Goal: Task Accomplishment & Management: Use online tool/utility

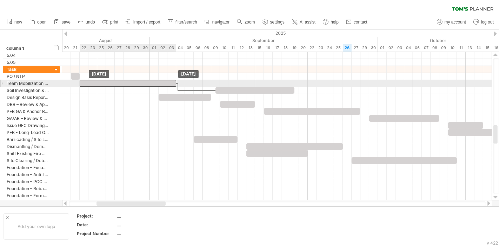
drag, startPoint x: 0, startPoint y: 0, endPoint x: 93, endPoint y: 83, distance: 124.8
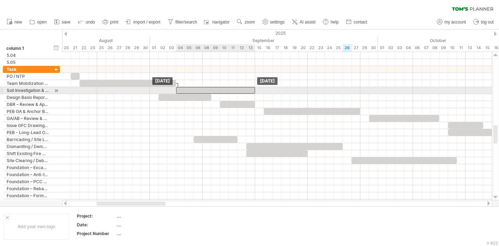
drag, startPoint x: 237, startPoint y: 89, endPoint x: 199, endPoint y: 88, distance: 37.9
click at [199, 88] on div at bounding box center [215, 90] width 79 height 7
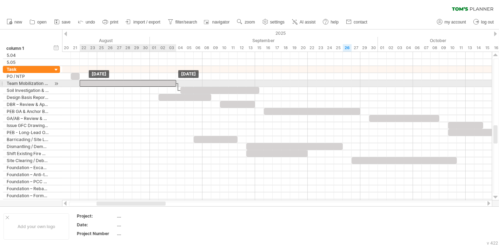
click at [156, 85] on div at bounding box center [128, 83] width 97 height 7
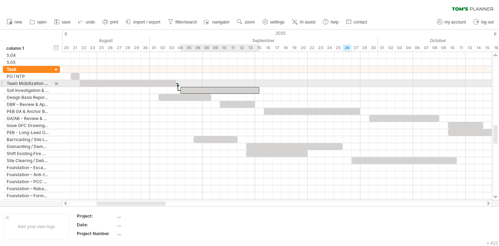
click at [185, 87] on div at bounding box center [219, 90] width 79 height 7
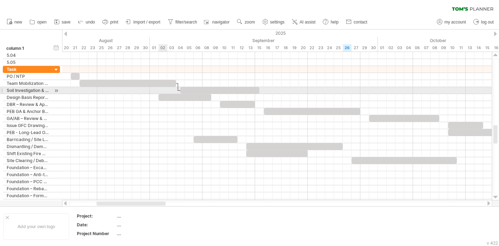
click at [163, 88] on div at bounding box center [277, 90] width 430 height 7
drag, startPoint x: 177, startPoint y: 87, endPoint x: 154, endPoint y: 93, distance: 23.9
click at [154, 93] on div "[DATE] [DATE]" at bounding box center [277, 126] width 430 height 148
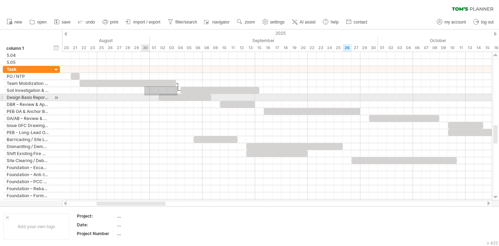
drag, startPoint x: 178, startPoint y: 86, endPoint x: 143, endPoint y: 95, distance: 35.6
click at [143, 95] on div "[DATE] [DATE]" at bounding box center [277, 126] width 430 height 148
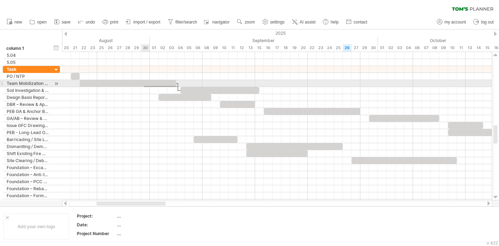
drag, startPoint x: 177, startPoint y: 87, endPoint x: 144, endPoint y: 86, distance: 33.4
click at [178, 86] on div at bounding box center [178, 87] width 2 height 8
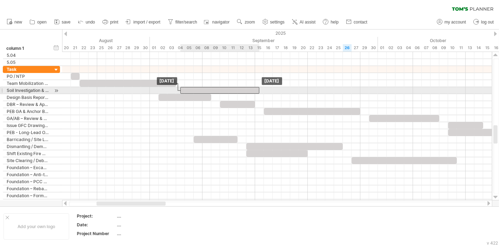
click at [186, 88] on div at bounding box center [219, 90] width 79 height 7
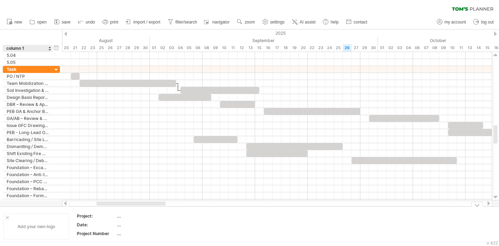
click at [8, 218] on div at bounding box center [8, 218] width 4 height 4
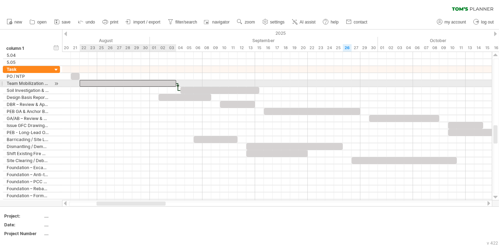
click at [141, 83] on div at bounding box center [128, 83] width 97 height 7
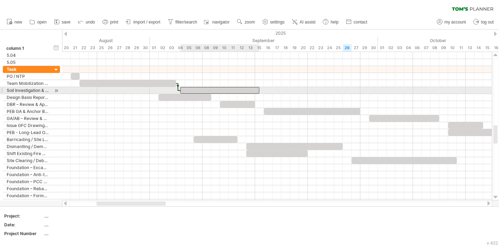
click at [190, 88] on div at bounding box center [219, 90] width 79 height 7
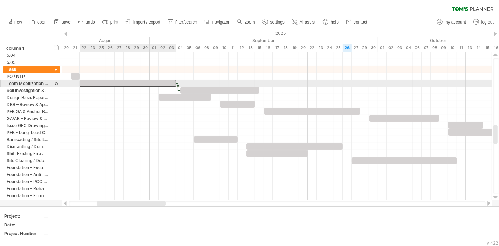
click at [167, 84] on div at bounding box center [128, 83] width 97 height 7
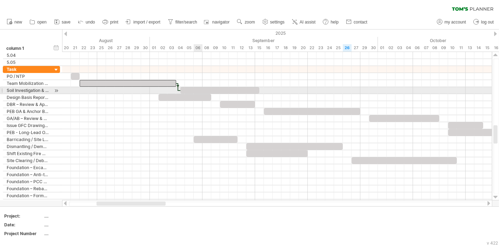
click at [195, 90] on div at bounding box center [219, 90] width 79 height 7
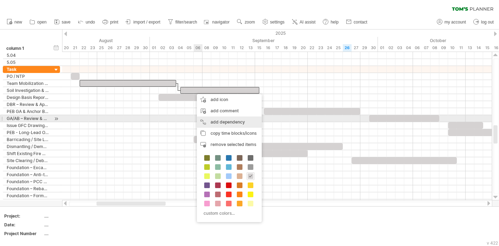
click at [230, 120] on div "add dependency You can use dependencies when you require tasks to be done in a …" at bounding box center [229, 122] width 65 height 11
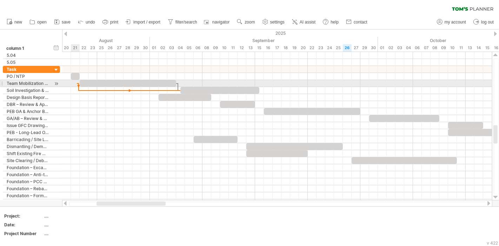
click at [77, 82] on div at bounding box center [277, 83] width 430 height 7
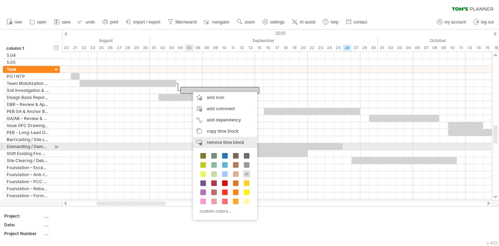
click at [221, 144] on span "remove time block" at bounding box center [226, 142] width 38 height 5
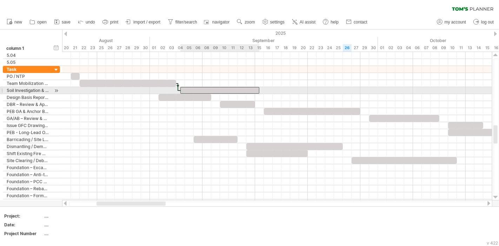
click at [192, 88] on div at bounding box center [219, 90] width 79 height 7
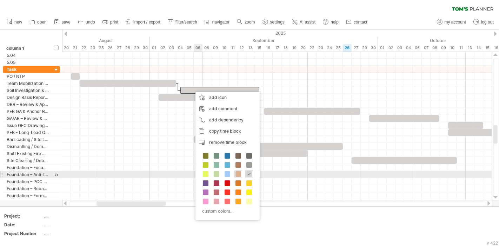
click at [239, 173] on span at bounding box center [238, 174] width 6 height 6
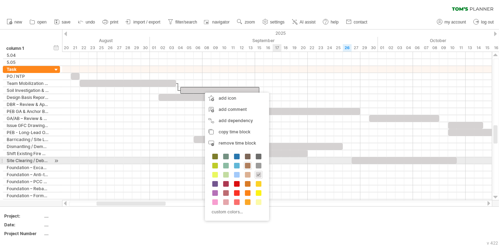
click at [249, 163] on span at bounding box center [248, 166] width 6 height 6
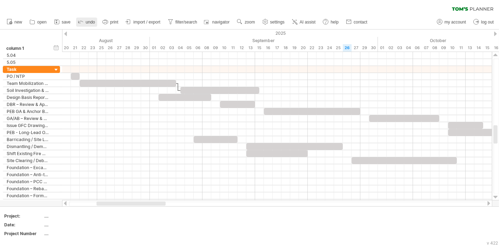
click at [88, 21] on span "undo" at bounding box center [90, 22] width 9 height 5
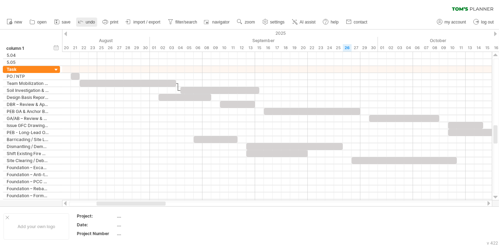
click at [88, 21] on span "undo" at bounding box center [90, 22] width 9 height 5
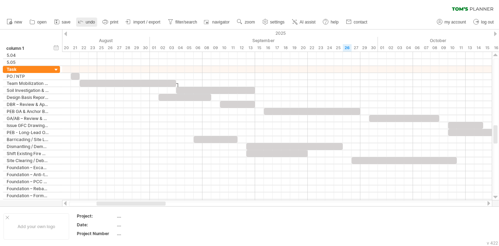
click at [88, 21] on span "undo" at bounding box center [90, 22] width 9 height 5
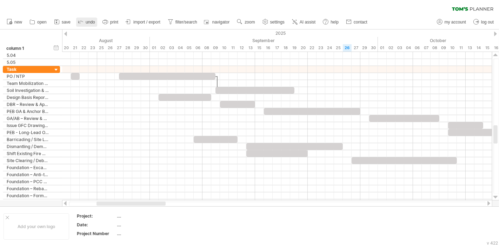
click at [88, 21] on span "undo" at bounding box center [90, 22] width 9 height 5
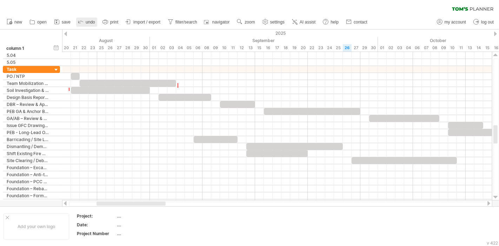
click at [88, 21] on span "undo" at bounding box center [90, 22] width 9 height 5
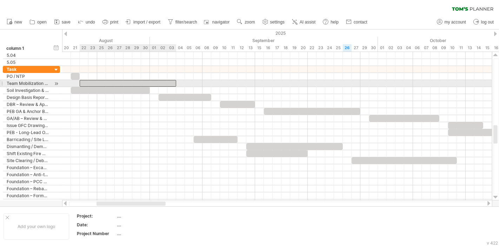
click at [84, 84] on div at bounding box center [128, 83] width 97 height 7
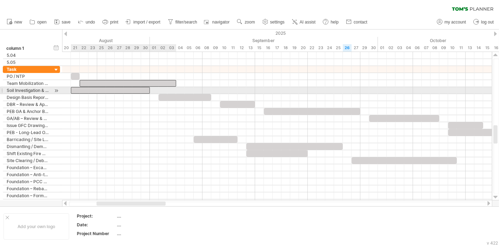
click at [87, 93] on div at bounding box center [110, 90] width 79 height 7
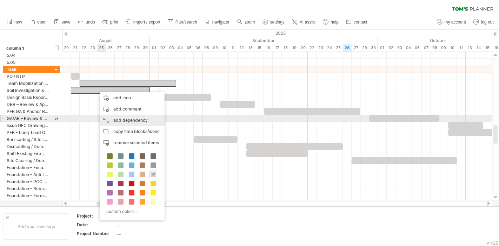
click at [138, 120] on div "add dependency You can use dependencies when you require tasks to be done in a …" at bounding box center [132, 120] width 65 height 11
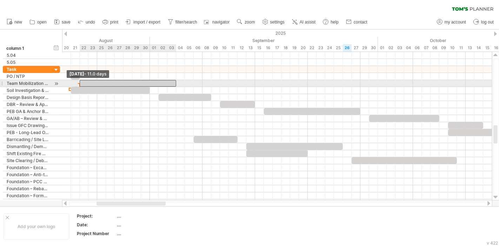
click at [78, 82] on span at bounding box center [79, 83] width 3 height 7
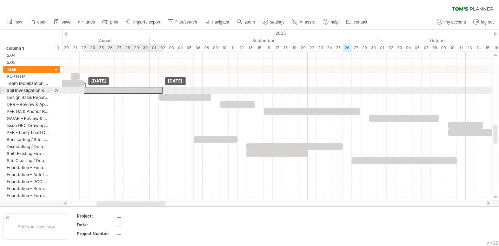
drag, startPoint x: 127, startPoint y: 91, endPoint x: 137, endPoint y: 94, distance: 10.8
click at [137, 94] on div "[DATE] [DATE]" at bounding box center [277, 126] width 430 height 148
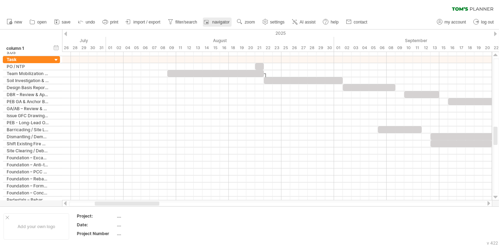
click at [216, 24] on span "navigator" at bounding box center [220, 22] width 17 height 5
